Goal: Task Accomplishment & Management: Manage account settings

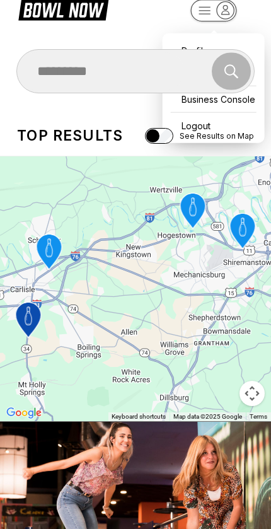
scroll to position [23, 0]
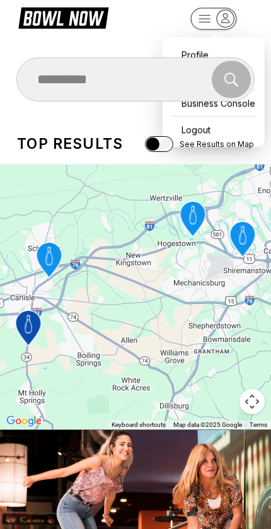
click at [199, 21] on rect "button" at bounding box center [213, 19] width 46 height 22
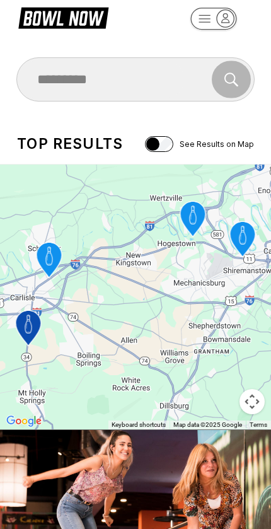
click at [35, 18] on icon at bounding box center [37, 18] width 9 height 14
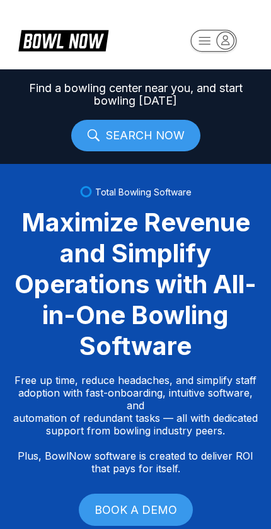
click at [212, 51] on rect "button" at bounding box center [213, 40] width 45 height 21
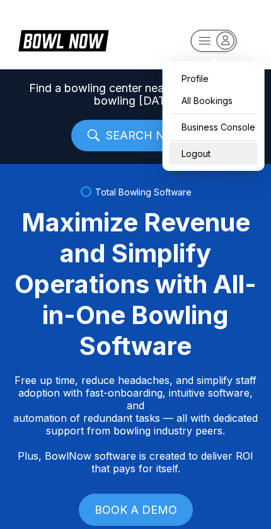
click at [183, 152] on div "Logout" at bounding box center [213, 153] width 89 height 22
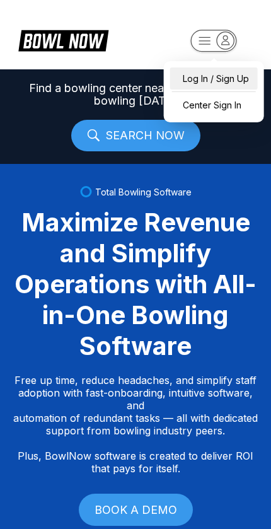
click at [192, 82] on div "Log In / Sign Up" at bounding box center [214, 78] width 88 height 22
select select "**"
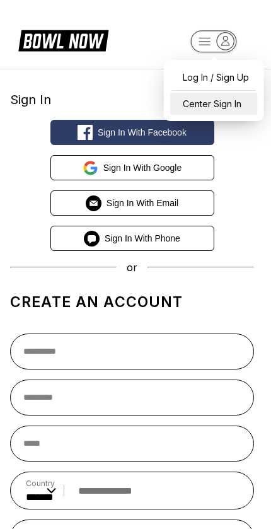
click at [188, 112] on div "Center Sign In" at bounding box center [214, 104] width 88 height 22
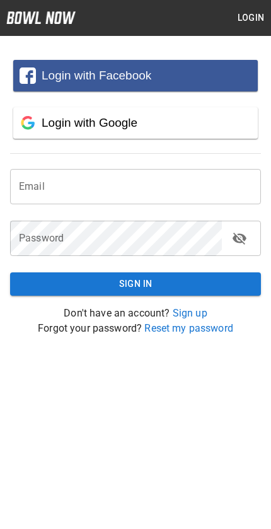
click at [23, 197] on input "email" at bounding box center [135, 186] width 251 height 35
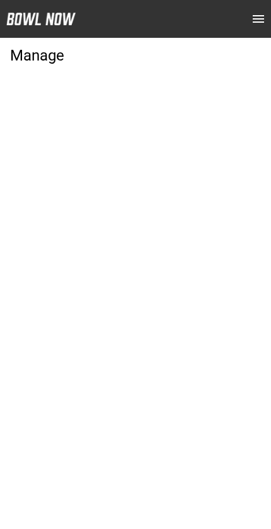
click at [244, 26] on header at bounding box center [135, 19] width 271 height 38
click at [262, 23] on icon "open drawer" at bounding box center [258, 18] width 15 height 15
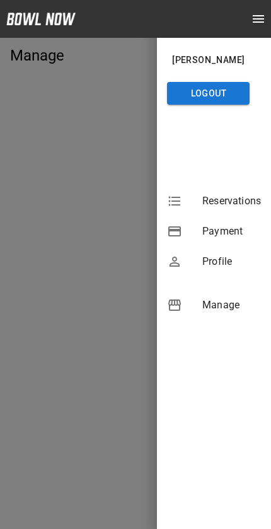
click at [224, 311] on span "Manage" at bounding box center [231, 304] width 59 height 15
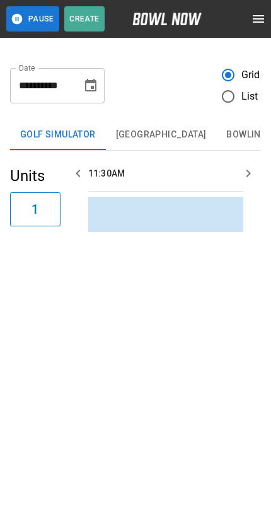
click at [255, 100] on span "List" at bounding box center [249, 96] width 17 height 15
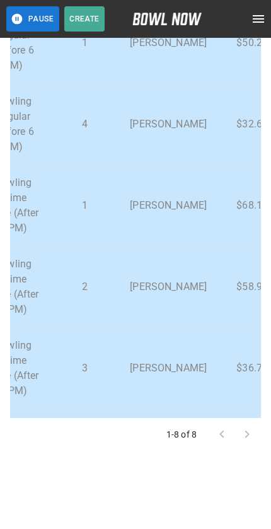
scroll to position [0, 315]
click at [255, 16] on icon "open drawer" at bounding box center [258, 19] width 11 height 8
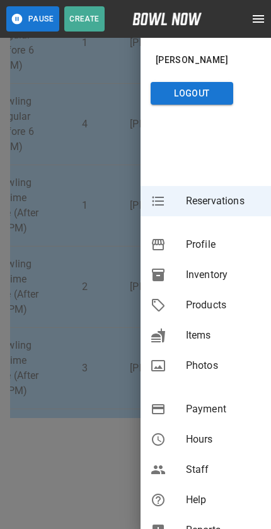
click at [224, 309] on span "Products" at bounding box center [223, 304] width 75 height 15
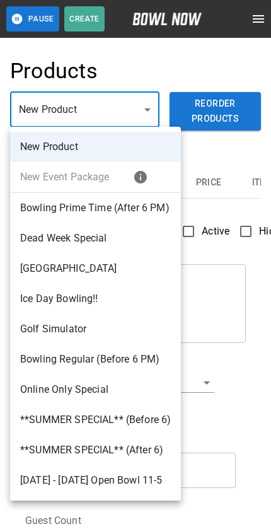
click at [22, 210] on li "Bowling Prime Time (After 6 PM)" at bounding box center [95, 208] width 171 height 30
type input "*"
type input "**********"
type textarea "**********"
type input "**********"
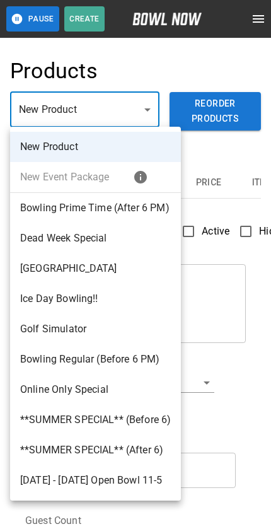
type input "*"
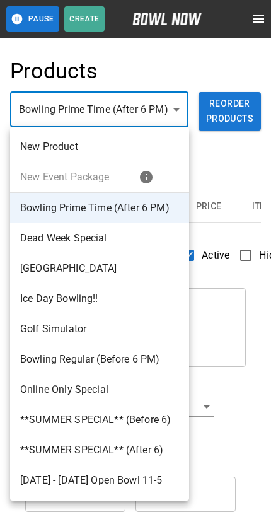
click at [33, 101] on div at bounding box center [135, 264] width 271 height 529
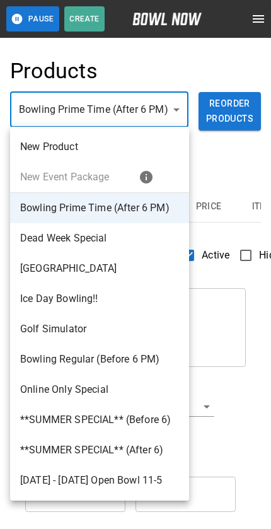
click at [55, 111] on div at bounding box center [135, 264] width 271 height 529
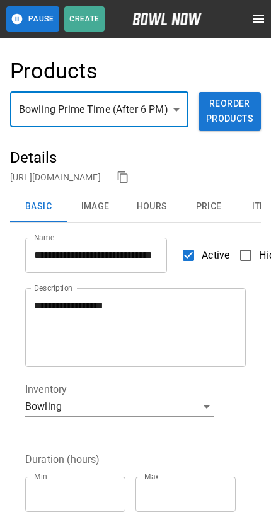
click at [33, 22] on button "Pause" at bounding box center [32, 18] width 53 height 25
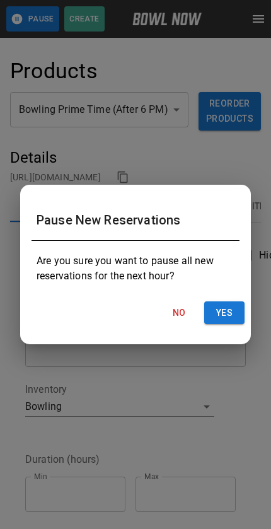
click at [188, 325] on button "No" at bounding box center [179, 312] width 40 height 23
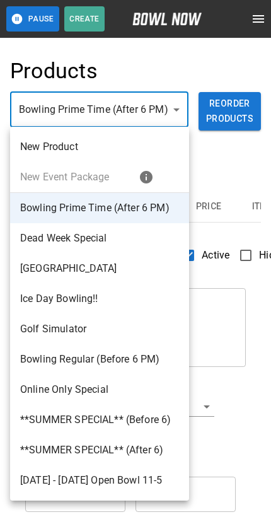
click at [255, 345] on div at bounding box center [135, 264] width 271 height 529
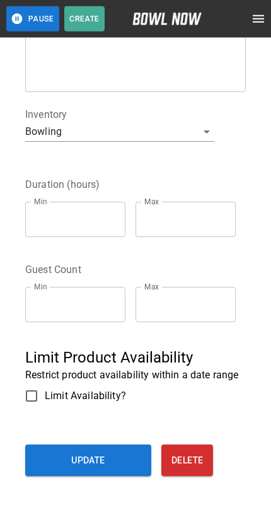
scroll to position [321, 0]
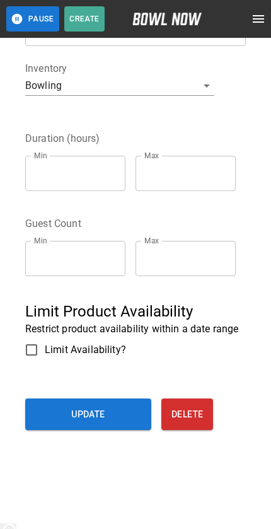
click at [105, 423] on button "Update" at bounding box center [88, 414] width 126 height 32
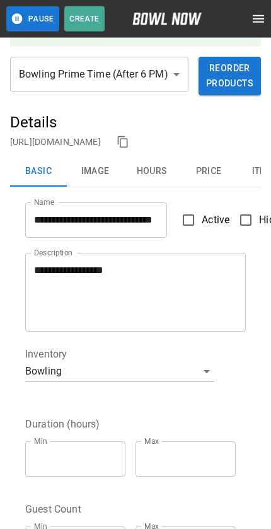
scroll to position [0, 0]
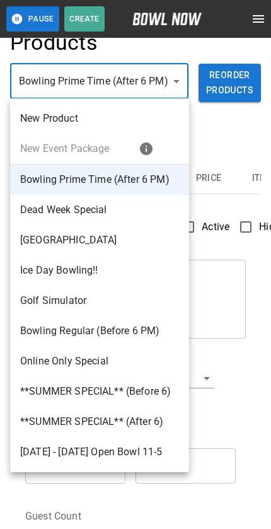
click at [41, 419] on li "**SUMMER SPECIAL** (After 6)" at bounding box center [99, 421] width 179 height 30
type input "*"
type input "**********"
type textarea "**********"
type input "*"
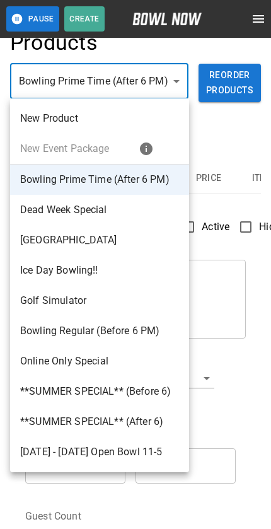
type input "*"
type input "**"
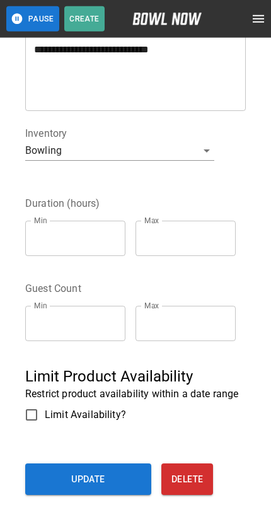
scroll to position [321, 0]
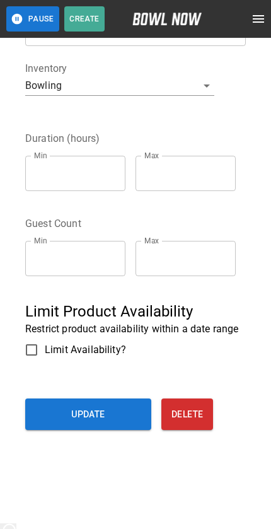
click at [120, 429] on button "Update" at bounding box center [88, 414] width 126 height 32
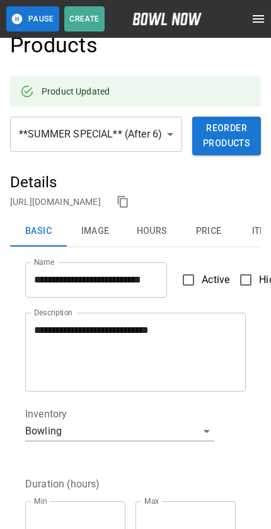
scroll to position [0, 0]
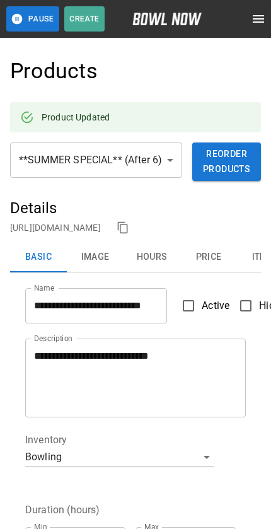
click at [251, 25] on icon "open drawer" at bounding box center [258, 18] width 15 height 15
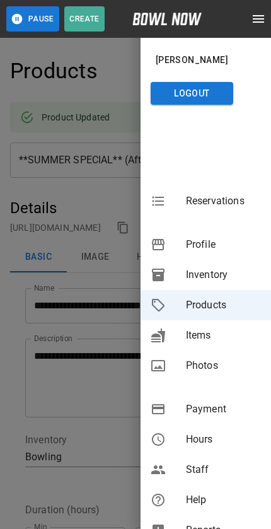
click at [209, 204] on span "Reservations" at bounding box center [223, 200] width 75 height 15
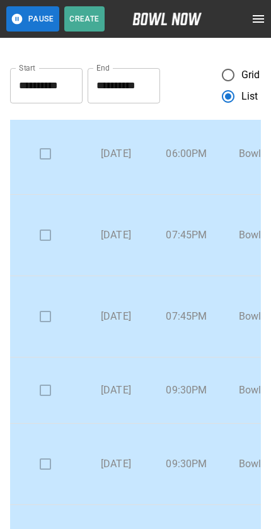
scroll to position [277, 0]
click at [200, 383] on p "09:30PM" at bounding box center [186, 390] width 50 height 15
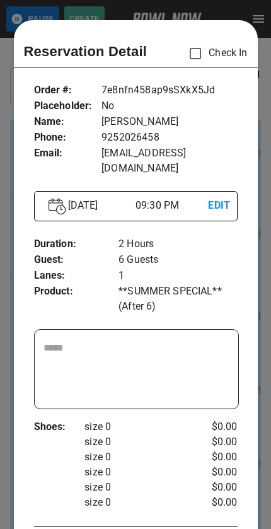
scroll to position [0, 0]
click at [198, 3] on div at bounding box center [135, 264] width 271 height 529
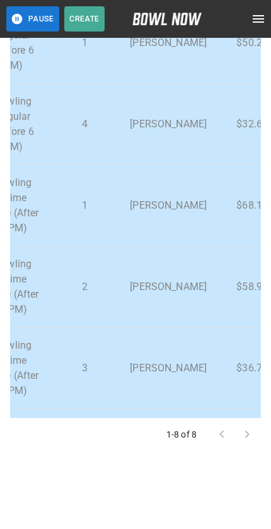
scroll to position [0, 315]
